Goal: Task Accomplishment & Management: Manage account settings

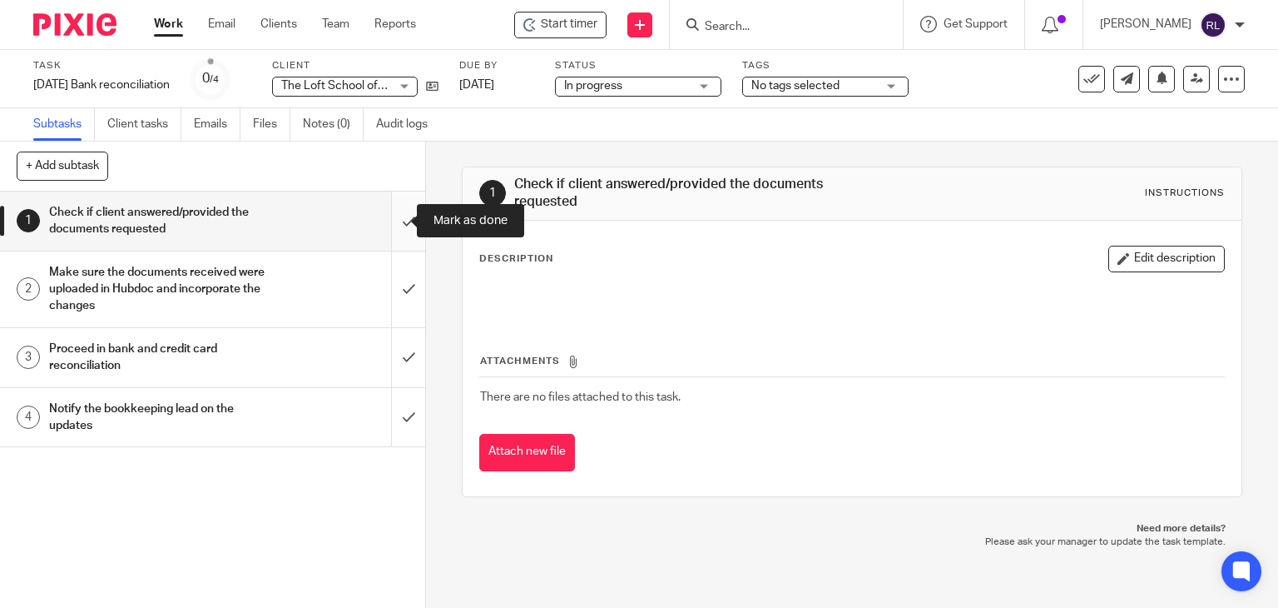
click at [394, 224] on input "submit" at bounding box center [212, 220] width 425 height 59
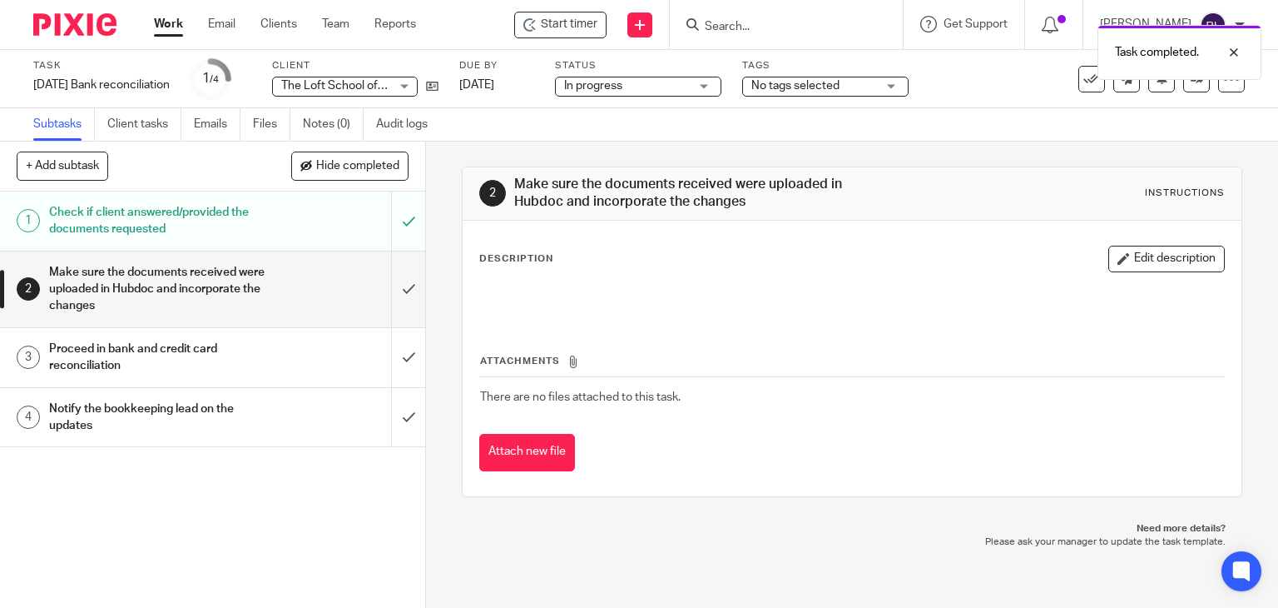
click at [87, 19] on img at bounding box center [74, 24] width 83 height 22
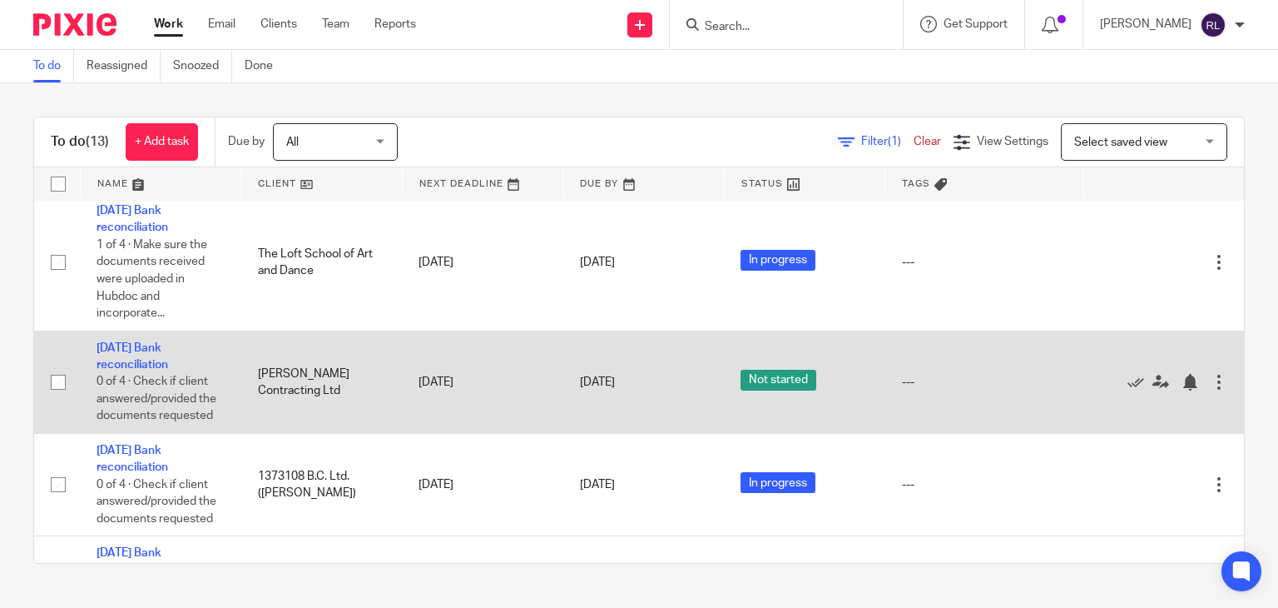
scroll to position [904, 0]
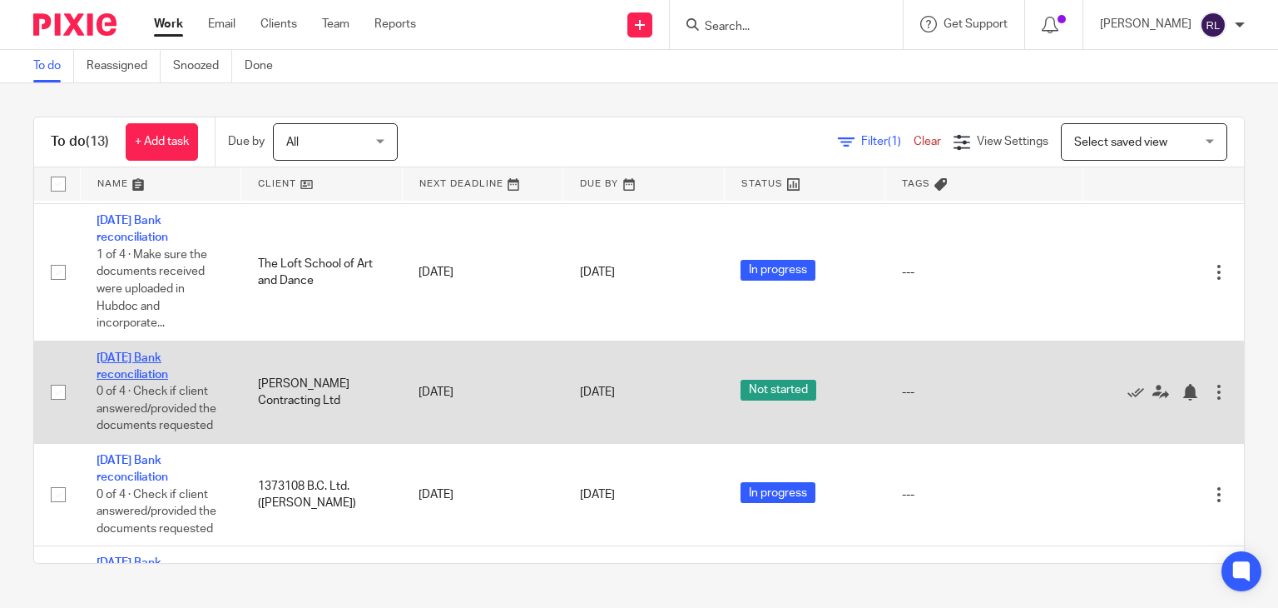
click at [146, 380] on link "[DATE] Bank reconciliation" at bounding box center [133, 366] width 72 height 28
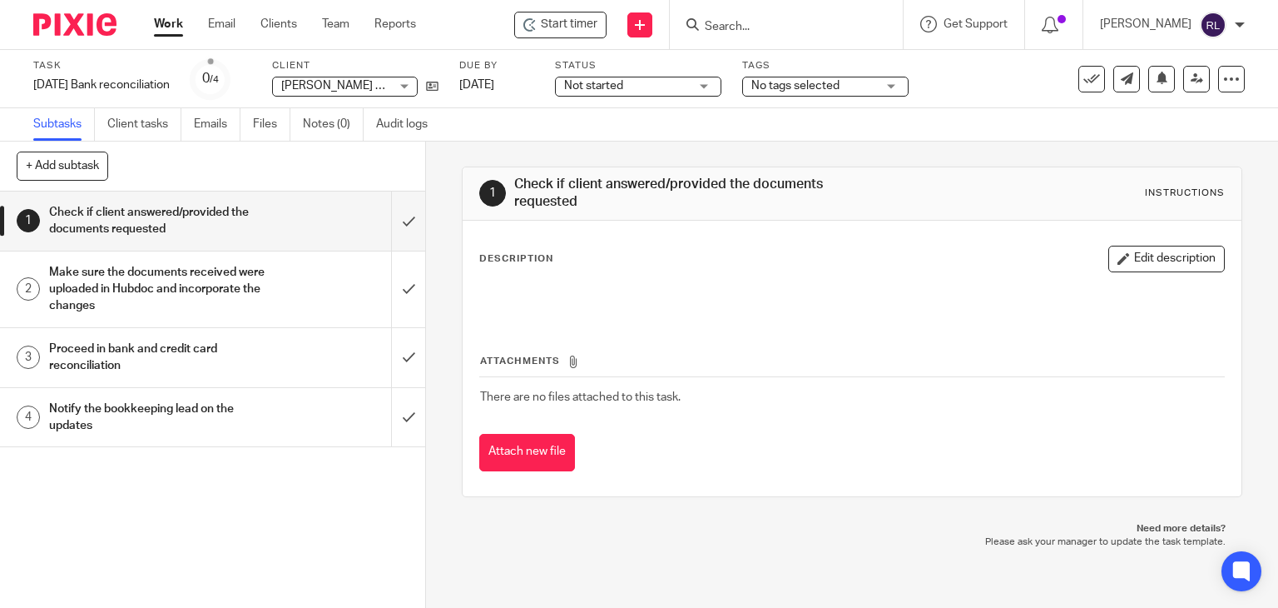
click at [623, 87] on span "Not started" at bounding box center [593, 86] width 59 height 12
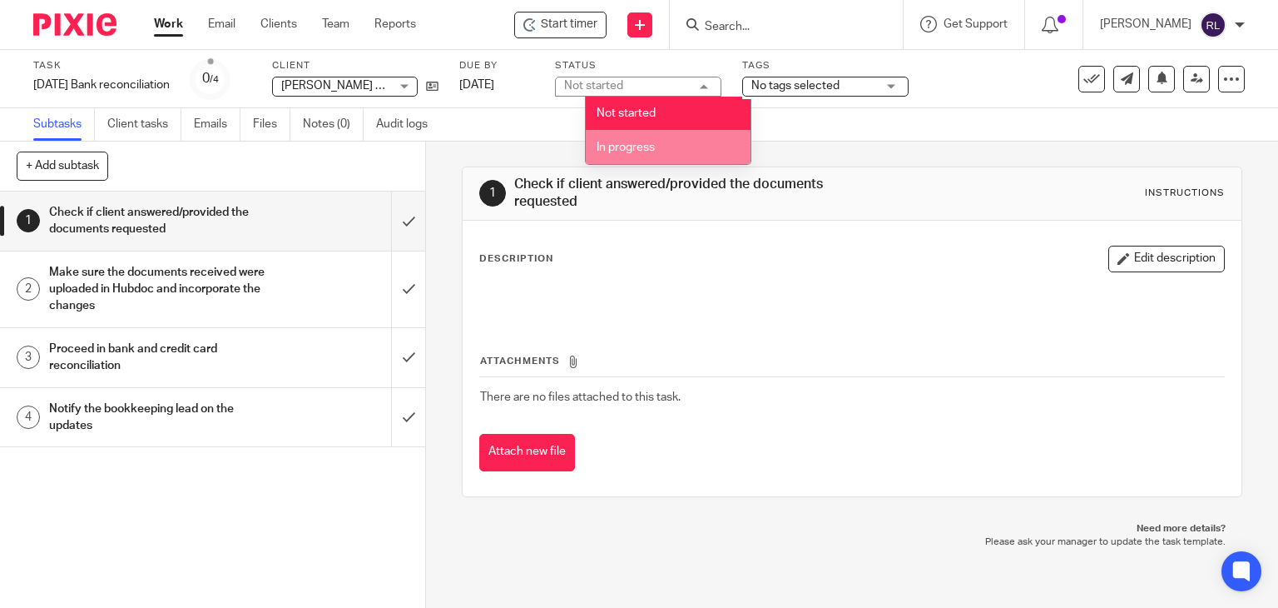
click at [639, 152] on span "In progress" at bounding box center [626, 147] width 58 height 12
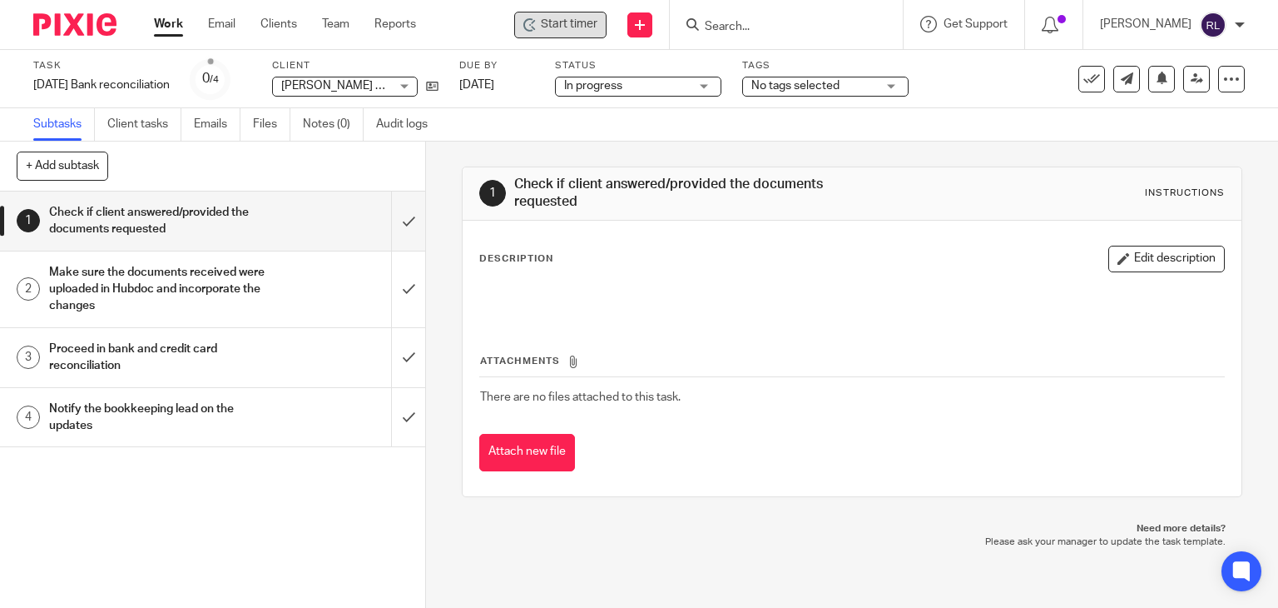
click at [537, 21] on icon at bounding box center [529, 24] width 13 height 13
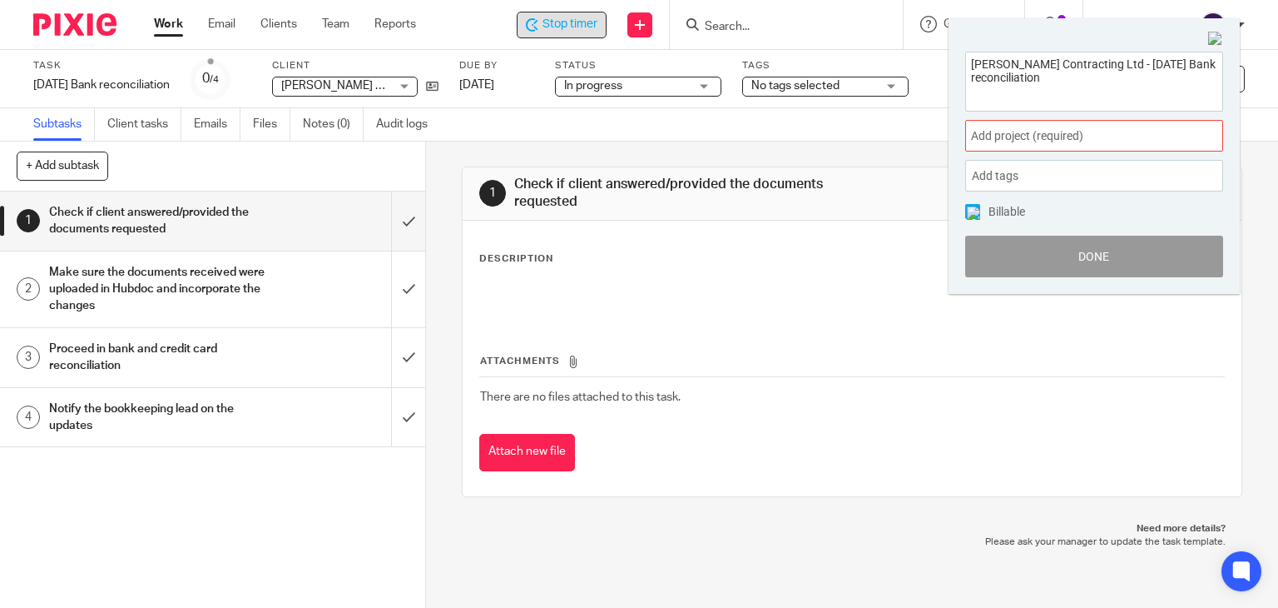
click at [1064, 136] on span "Add project (required) :" at bounding box center [1076, 135] width 210 height 17
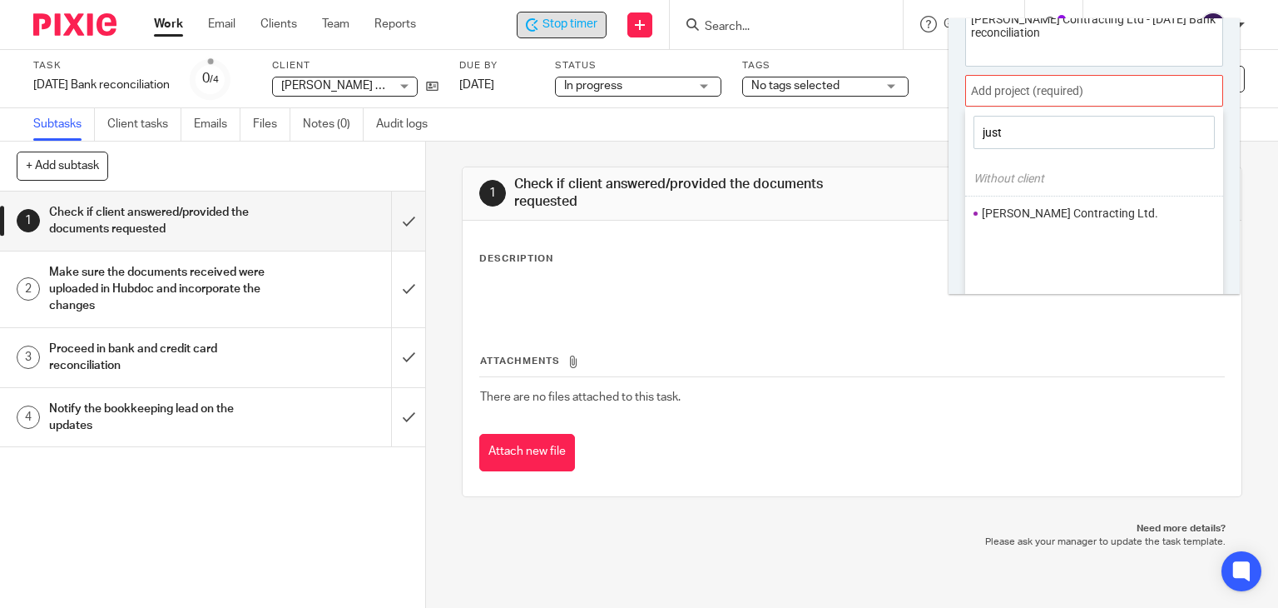
scroll to position [82, 0]
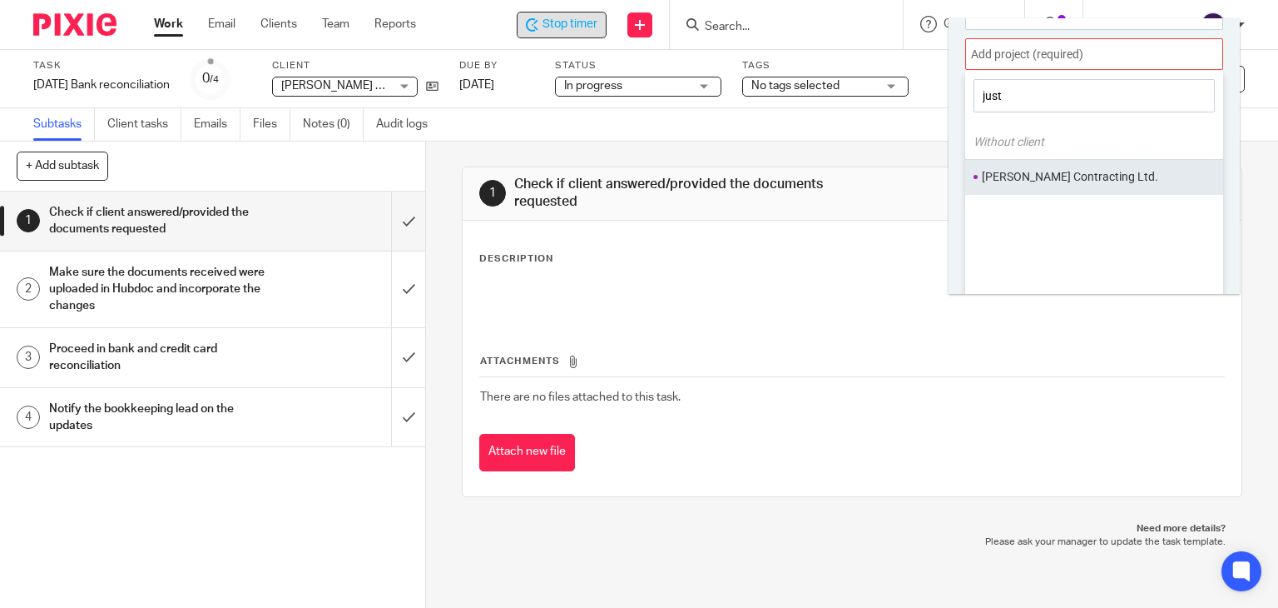
type input "just"
click at [1075, 173] on li "Justin Berry Contracting Ltd." at bounding box center [1090, 176] width 217 height 17
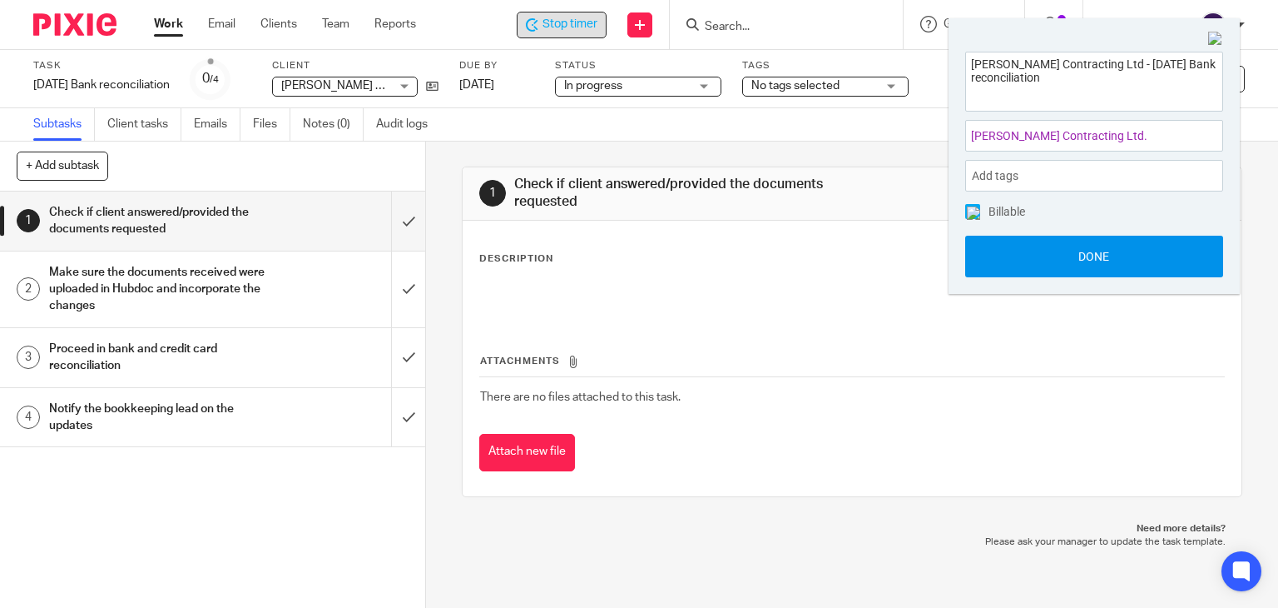
click at [1089, 249] on button "Done" at bounding box center [1094, 257] width 258 height 42
